Goal: Transaction & Acquisition: Purchase product/service

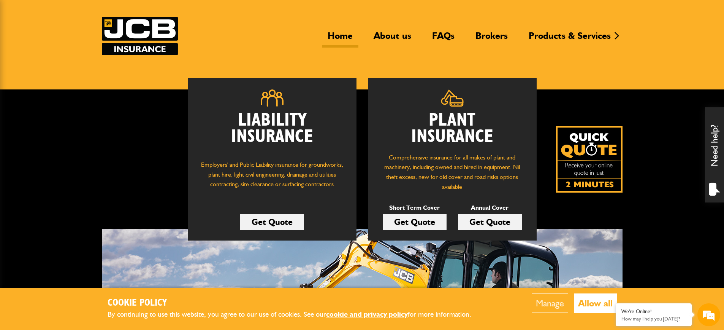
scroll to position [67, 0]
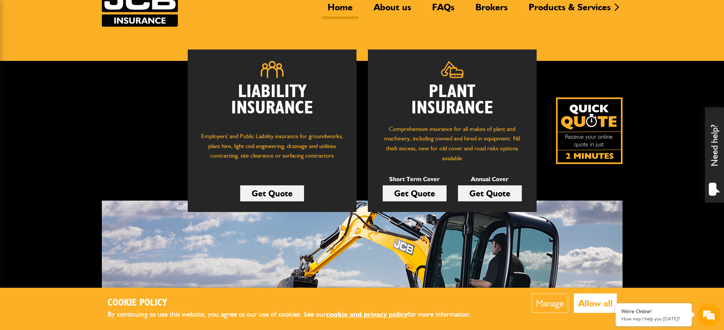
click at [413, 193] on link "Get Quote" at bounding box center [415, 193] width 64 height 16
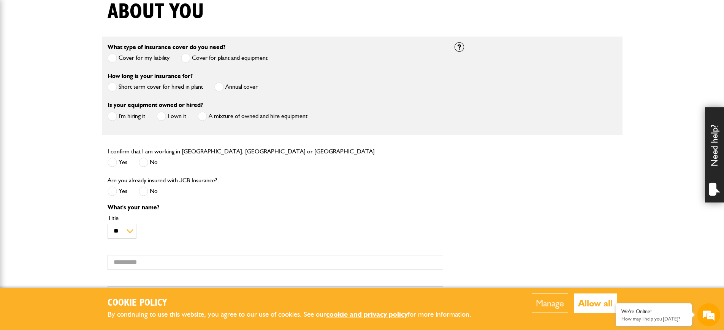
scroll to position [133, 0]
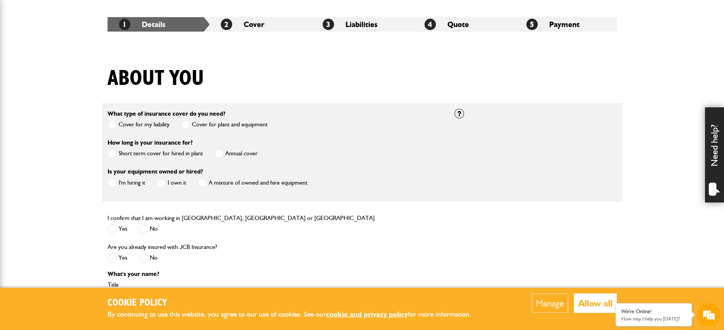
click at [164, 180] on span at bounding box center [162, 183] width 10 height 10
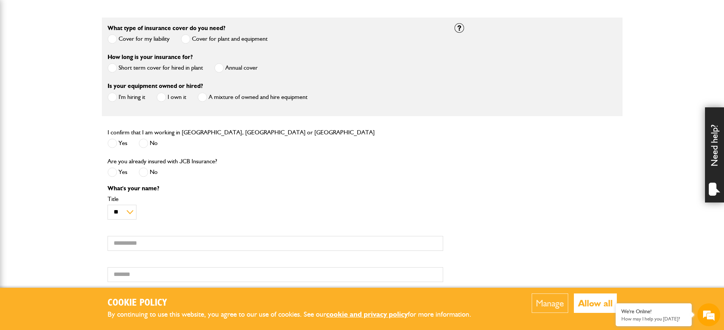
scroll to position [247, 0]
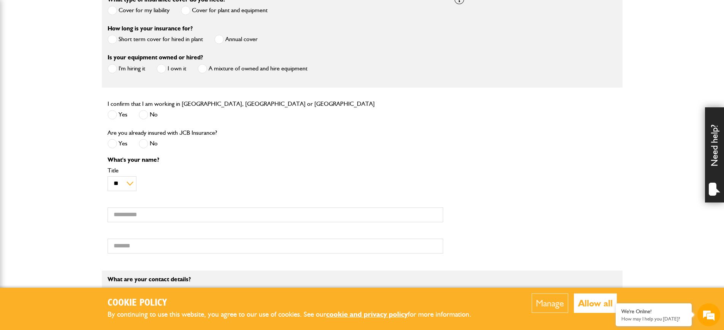
click at [111, 111] on span at bounding box center [113, 115] width 10 height 10
click at [152, 150] on div "No" at bounding box center [148, 144] width 19 height 13
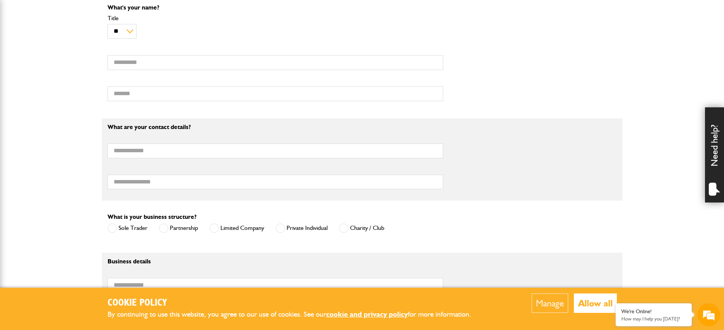
scroll to position [390, 0]
